Goal: Complete application form

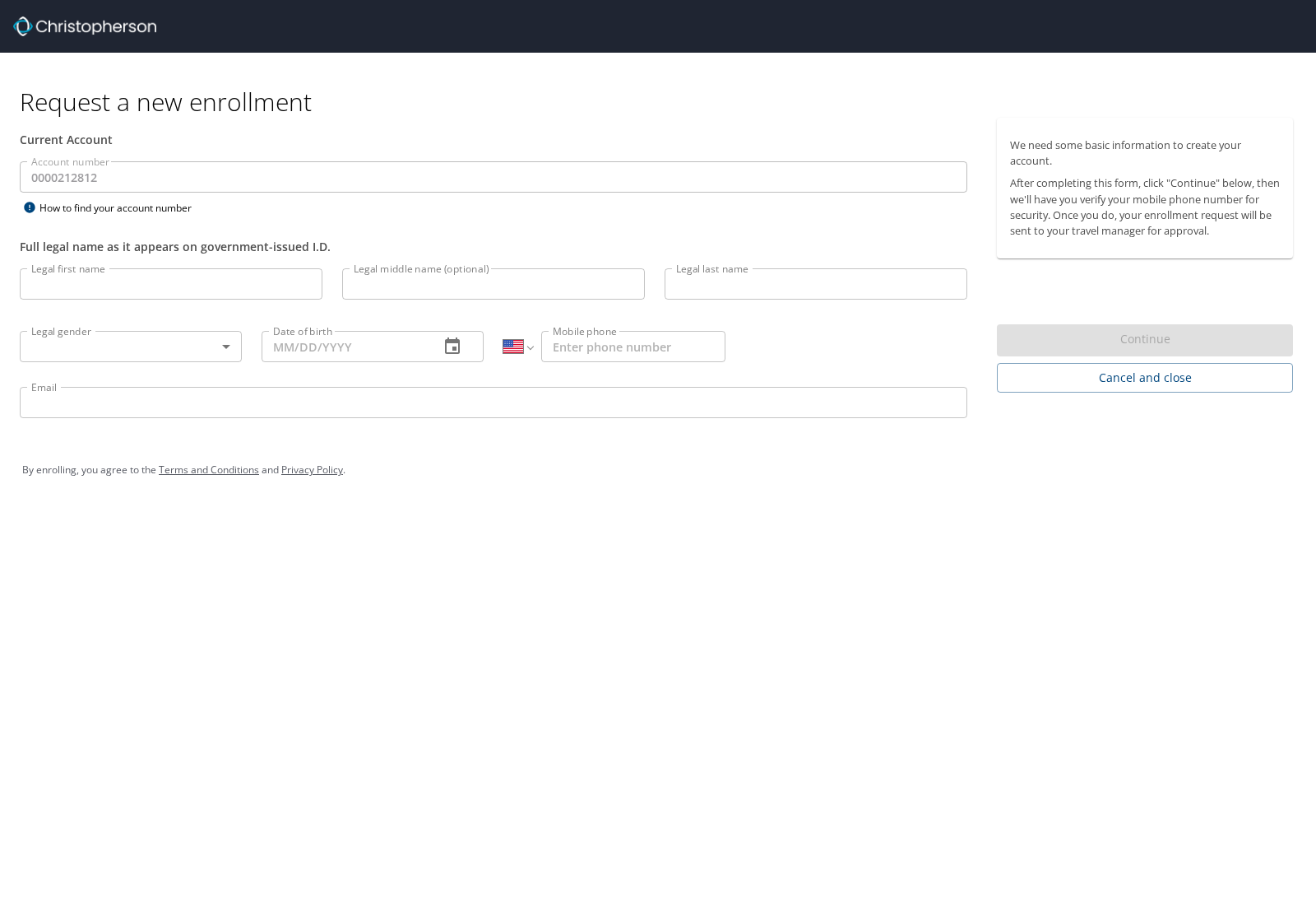
select select "US"
click at [130, 281] on input "Legal first name" at bounding box center [171, 284] width 303 height 31
type input "[PERSON_NAME]"
type input "J"
type input "[PERSON_NAME]"
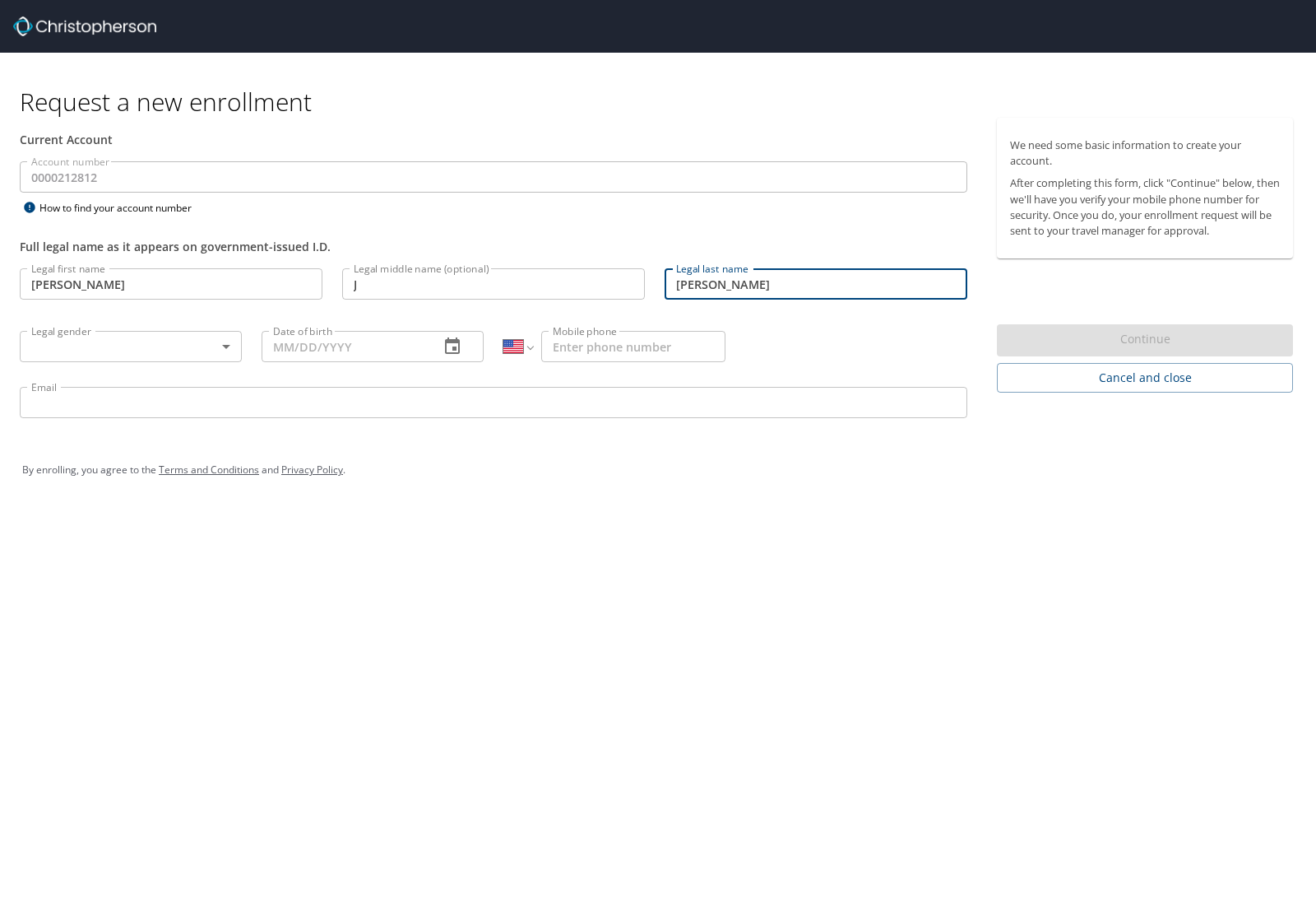
click at [225, 346] on body "Request a new enrollment Current Account Account number 0000212812 Account numb…" at bounding box center [658, 451] width 1316 height 903
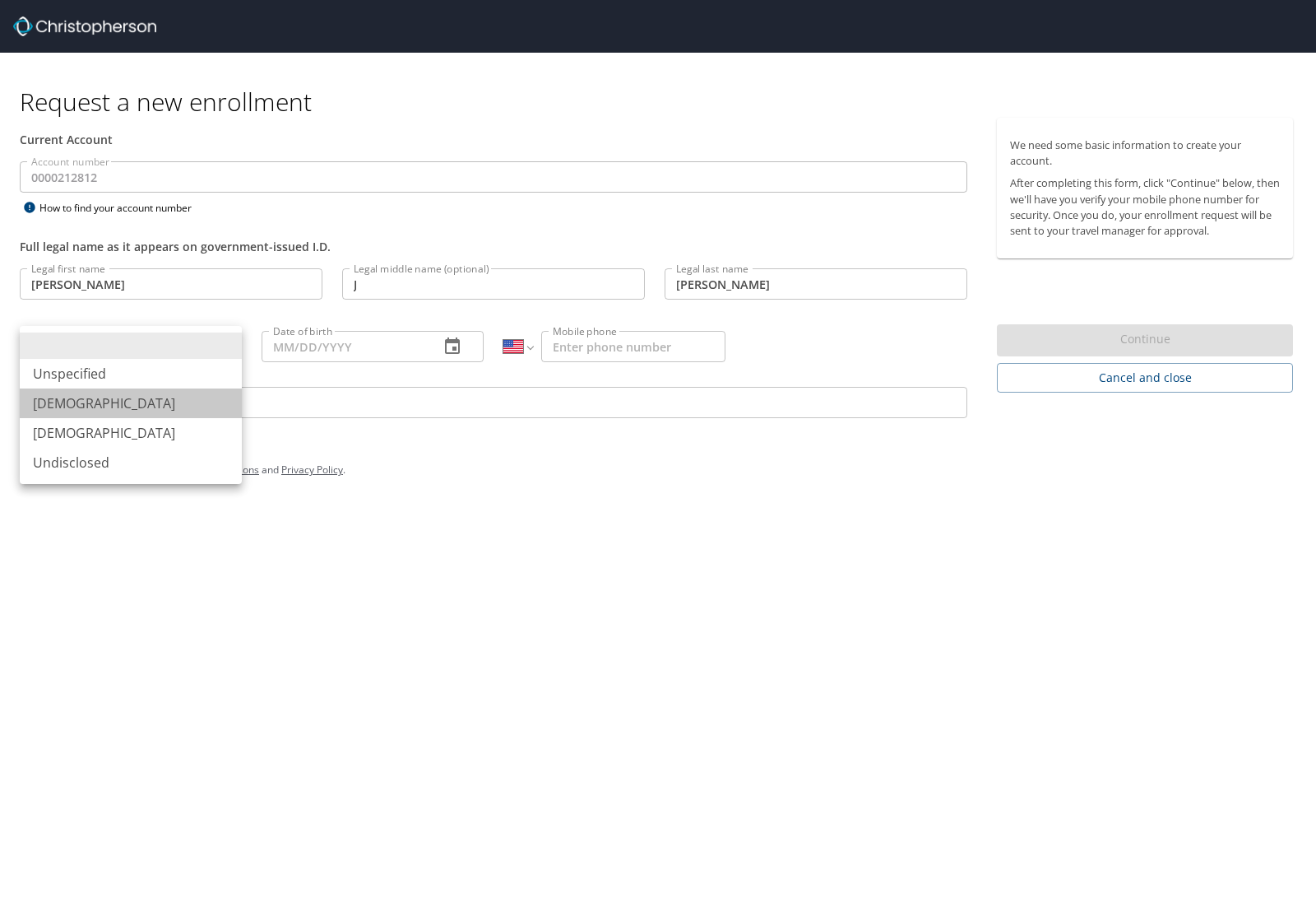
click at [119, 399] on li "[DEMOGRAPHIC_DATA]" at bounding box center [130, 403] width 222 height 30
type input "[DEMOGRAPHIC_DATA]"
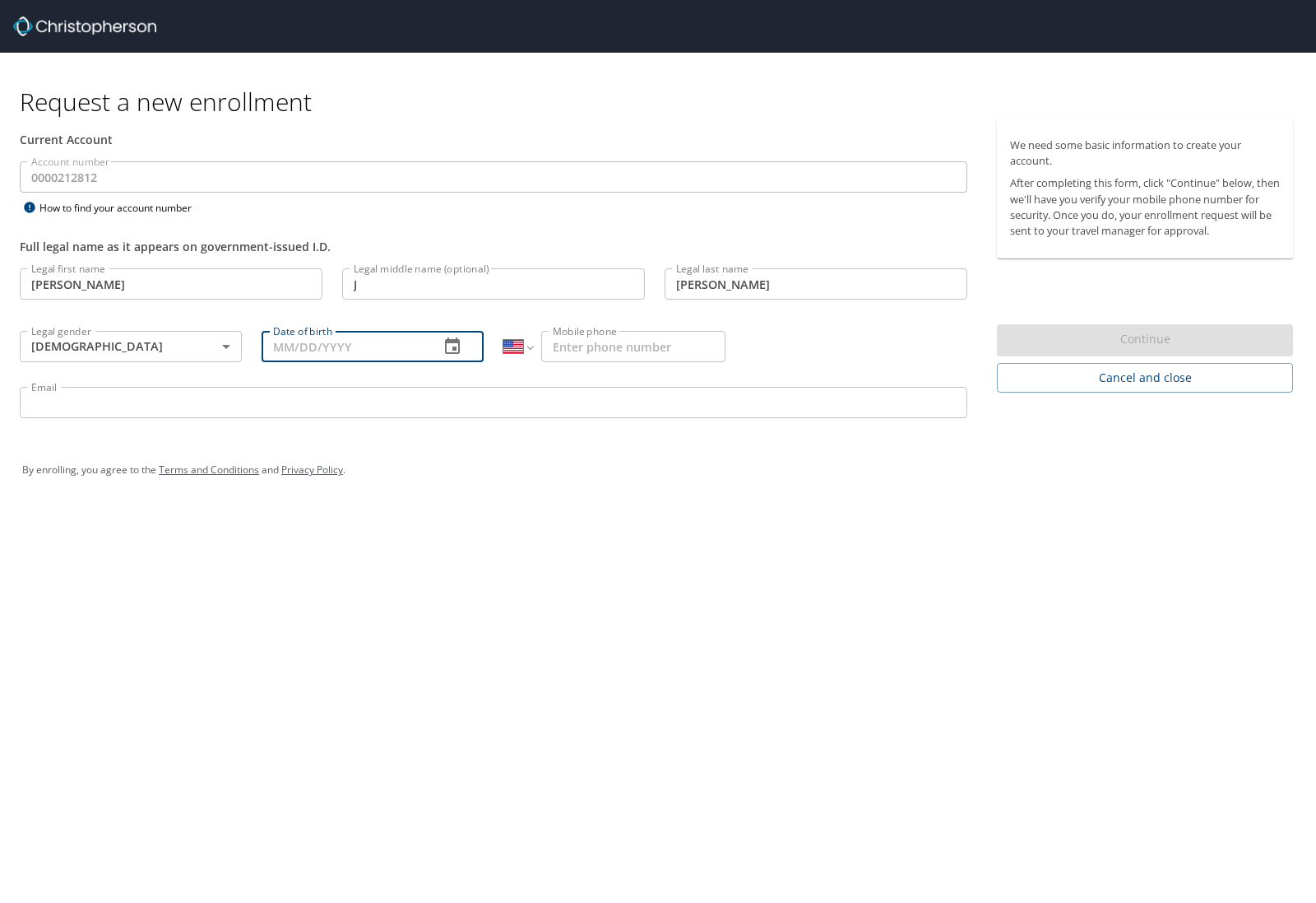
click at [310, 347] on input "Date of birth" at bounding box center [344, 345] width 165 height 31
type input "[DATE]"
click at [631, 356] on input "Mobile phone" at bounding box center [633, 345] width 184 height 31
type input "[PHONE_NUMBER]"
click at [590, 405] on input "Email" at bounding box center [493, 401] width 947 height 31
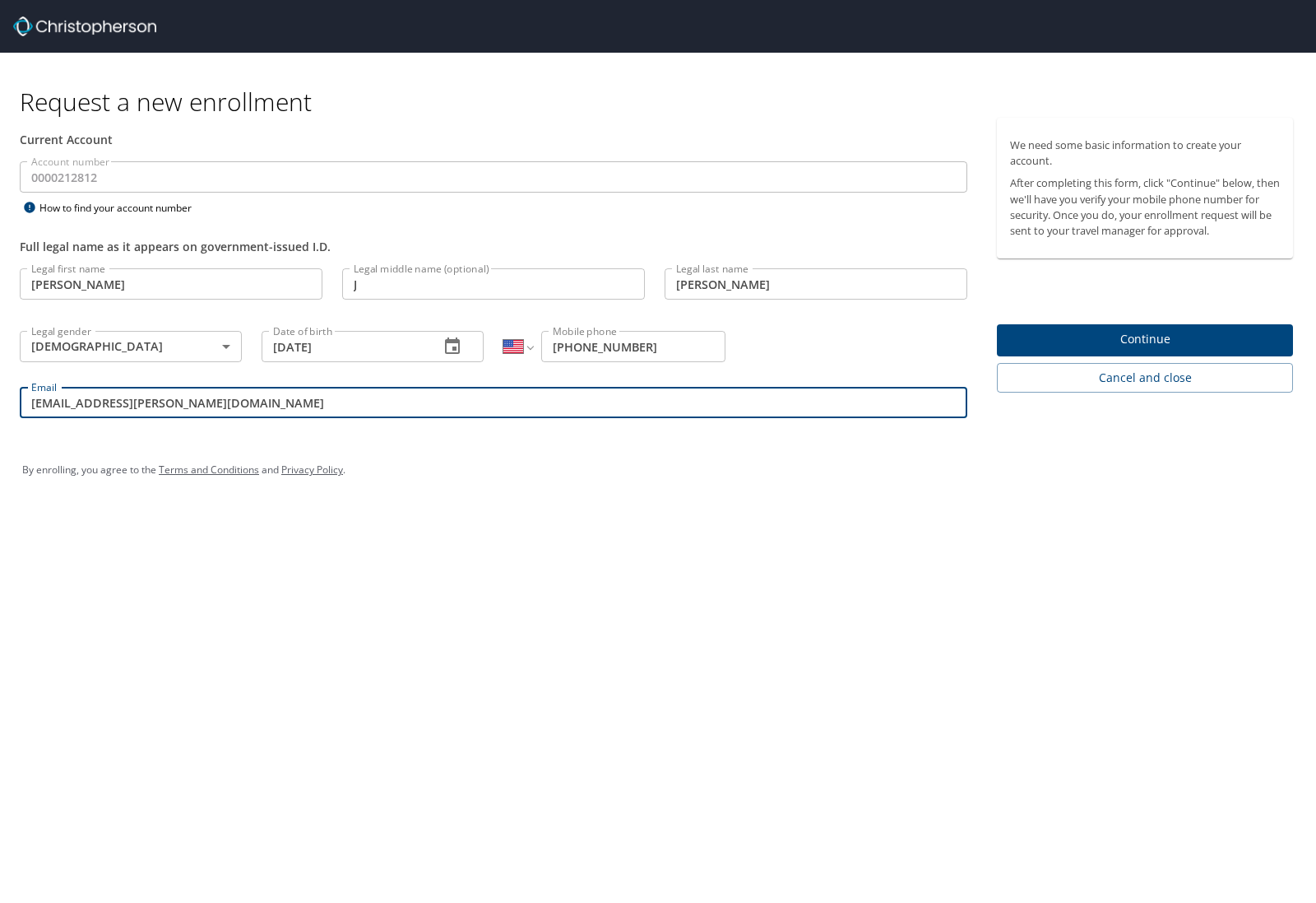
type input "[EMAIL_ADDRESS][PERSON_NAME][DOMAIN_NAME]"
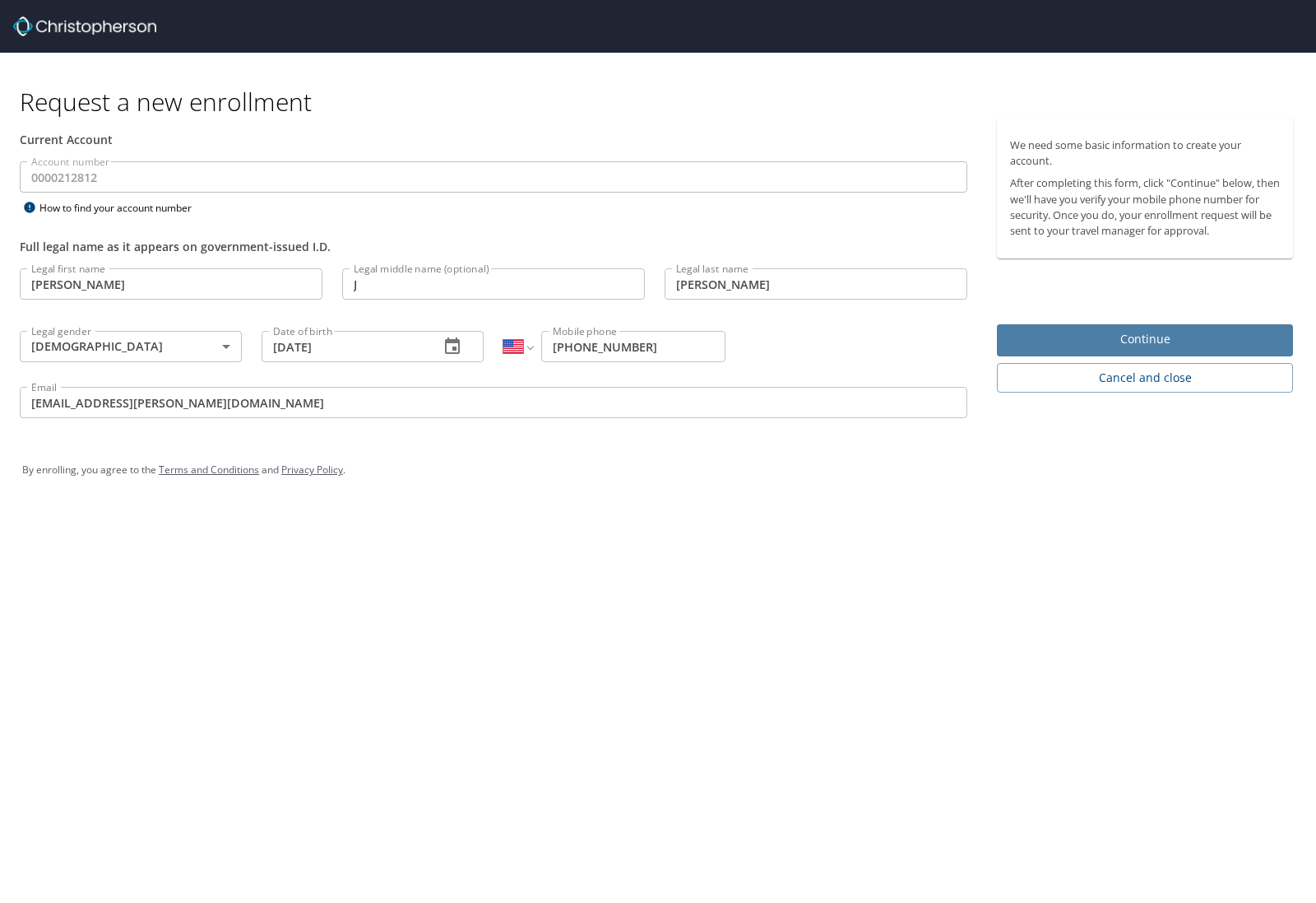
click at [1036, 339] on span "Continue" at bounding box center [1145, 340] width 269 height 21
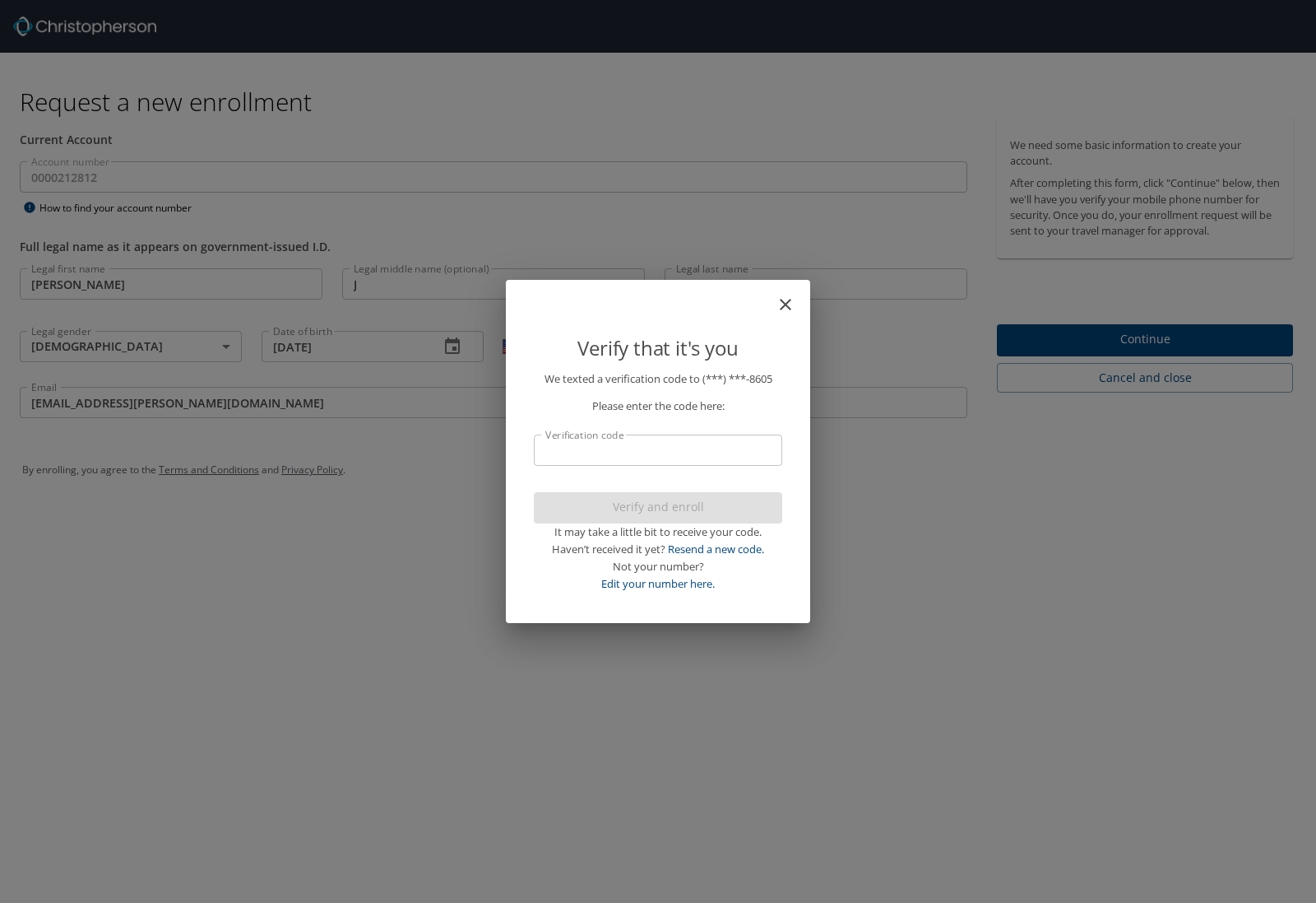
click at [785, 303] on icon "close" at bounding box center [786, 304] width 11 height 11
